Goal: Task Accomplishment & Management: Use online tool/utility

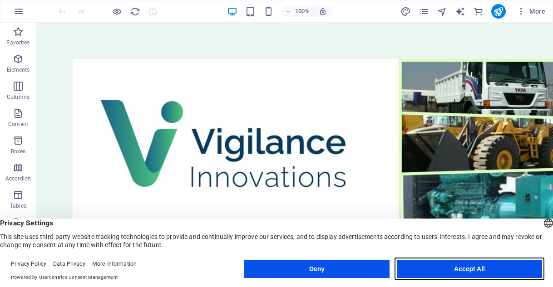
click at [452, 268] on button "Accept All" at bounding box center [469, 269] width 145 height 18
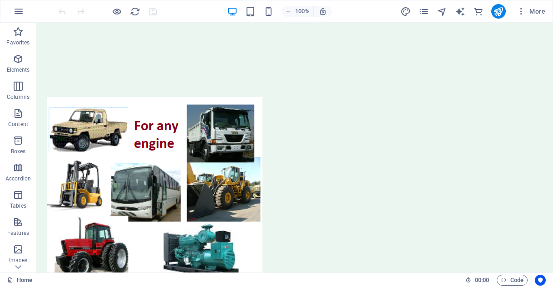
scroll to position [807, 0]
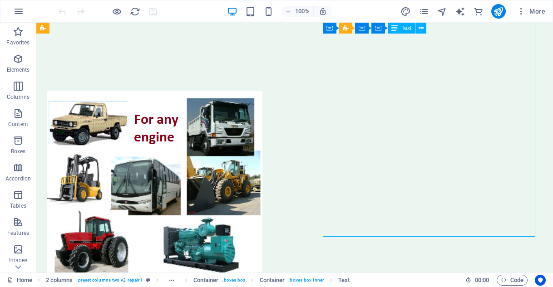
click at [421, 29] on icon at bounding box center [420, 29] width 5 height 10
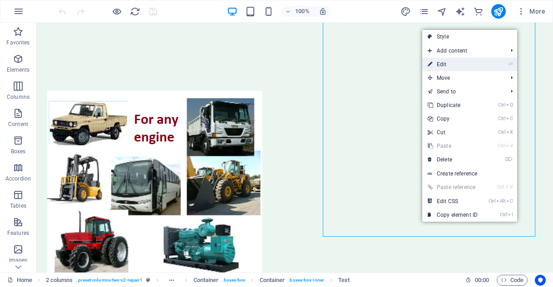
click at [437, 63] on link "⏎ Edit" at bounding box center [452, 65] width 61 height 14
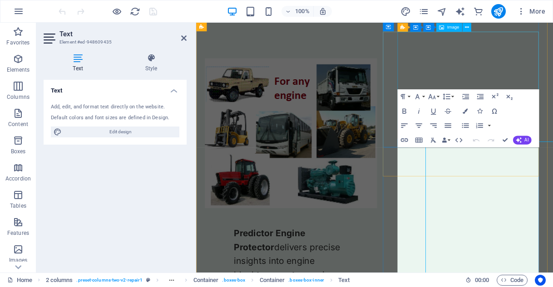
scroll to position [647, 0]
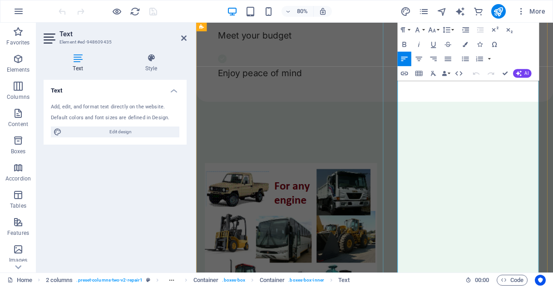
scroll to position [748, 0]
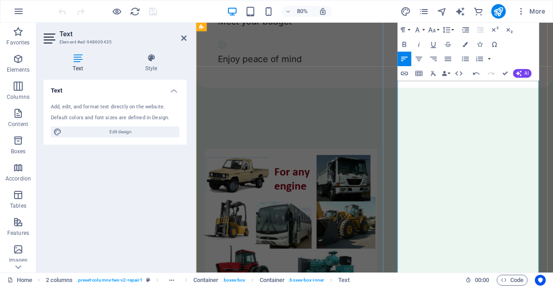
click at [431, 29] on icon "button" at bounding box center [431, 29] width 9 height 9
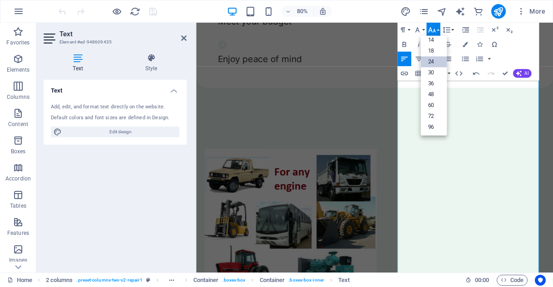
scroll to position [73, 0]
drag, startPoint x: 541, startPoint y: 240, endPoint x: 448, endPoint y: 240, distance: 92.6
click at [427, 62] on link "24" at bounding box center [433, 62] width 26 height 11
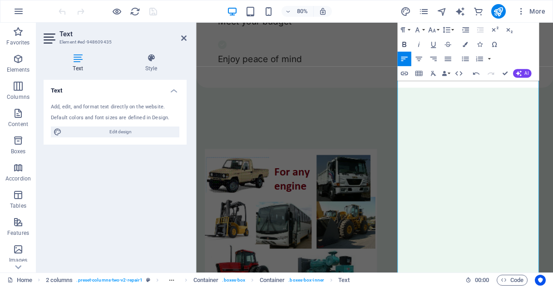
click at [404, 44] on icon "button" at bounding box center [404, 44] width 4 height 5
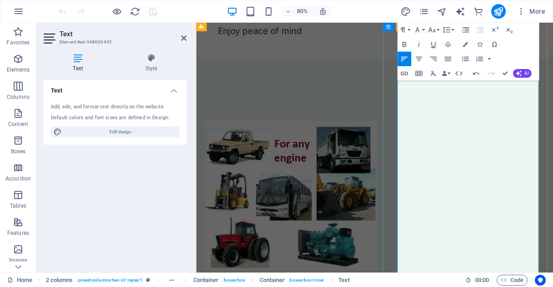
scroll to position [800, 0]
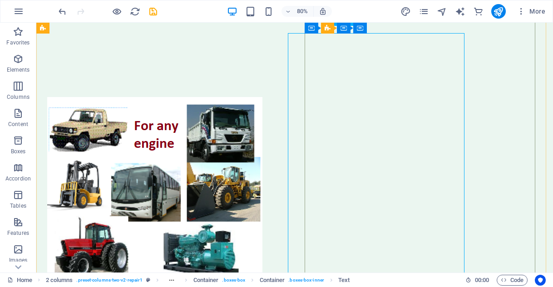
scroll to position [793, 0]
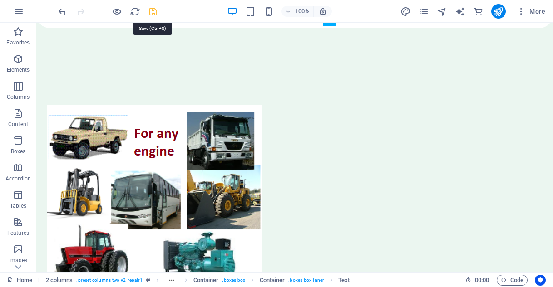
click at [153, 12] on icon "save" at bounding box center [153, 11] width 10 height 10
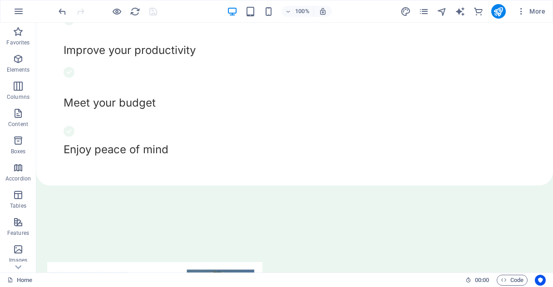
scroll to position [613, 0]
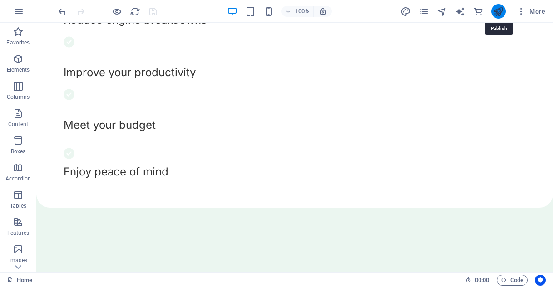
click at [497, 11] on icon "publish" at bounding box center [498, 11] width 10 height 10
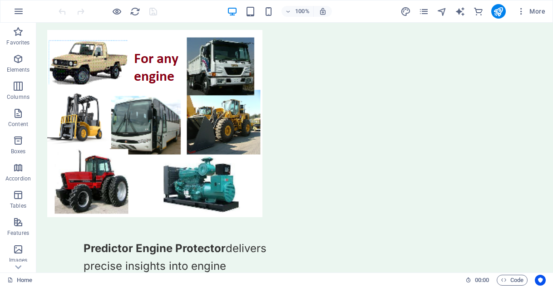
scroll to position [880, 0]
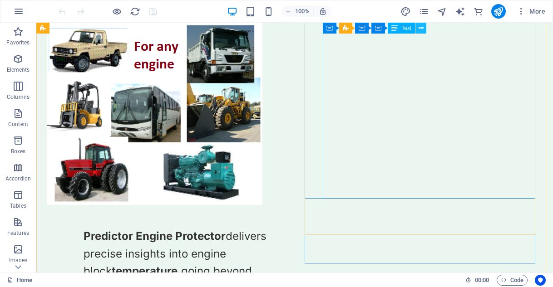
click at [420, 28] on icon at bounding box center [420, 29] width 5 height 10
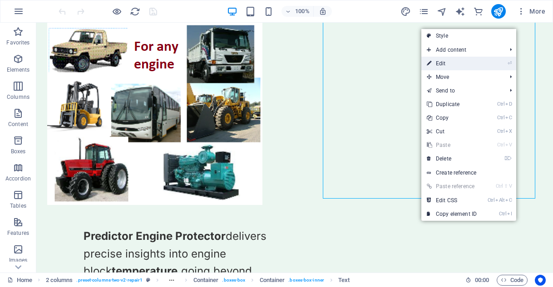
click at [443, 60] on link "⏎ Edit" at bounding box center [451, 64] width 61 height 14
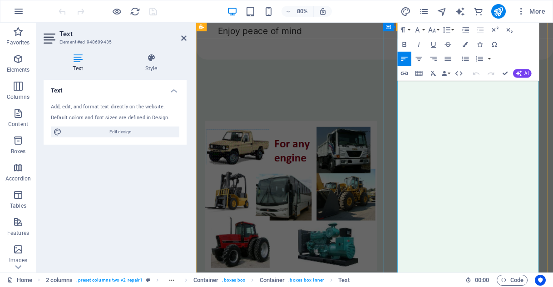
scroll to position [800, 0]
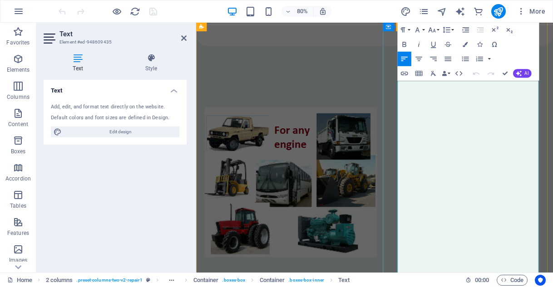
drag, startPoint x: 500, startPoint y: 329, endPoint x: 450, endPoint y: 191, distance: 146.4
copy div "Utilise the benefit of predictive analytics. The display panel indicates the en…"
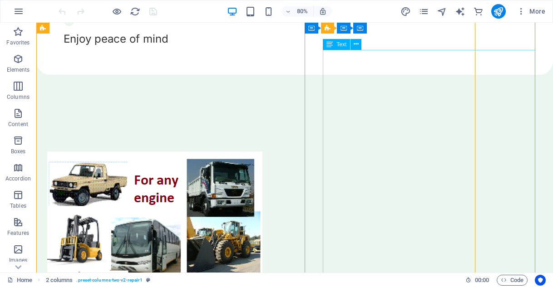
scroll to position [769, 0]
